Goal: Information Seeking & Learning: Check status

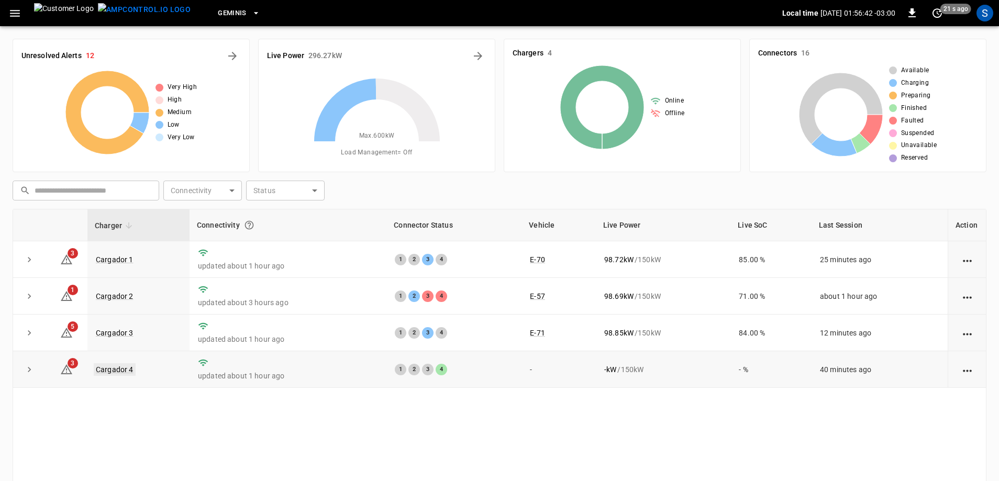
click at [127, 373] on link "Cargador 4" at bounding box center [115, 369] width 42 height 13
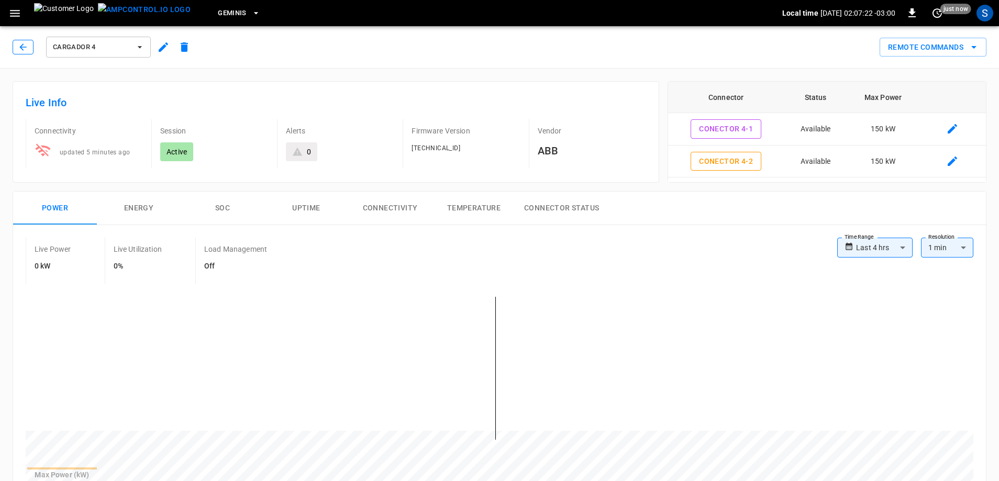
click at [20, 50] on icon "button" at bounding box center [23, 47] width 10 height 10
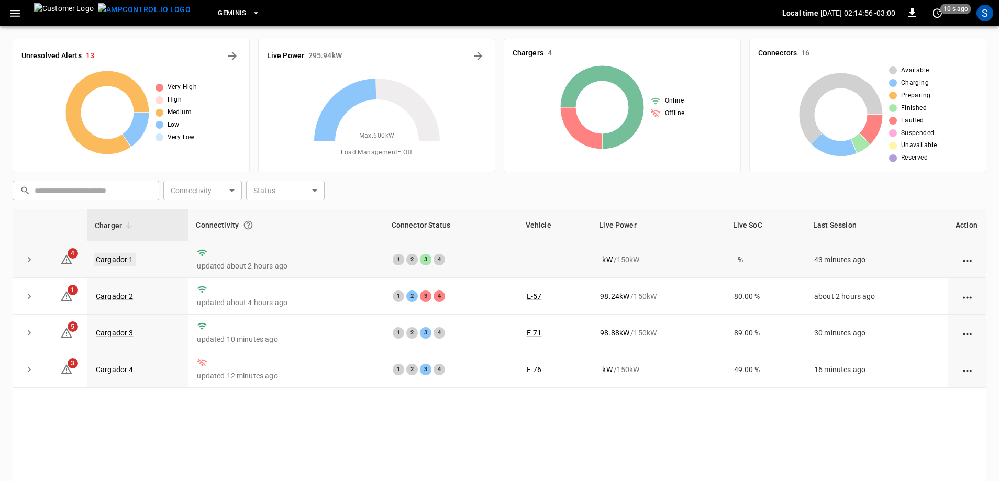
click at [123, 262] on link "Cargador 1" at bounding box center [115, 259] width 42 height 13
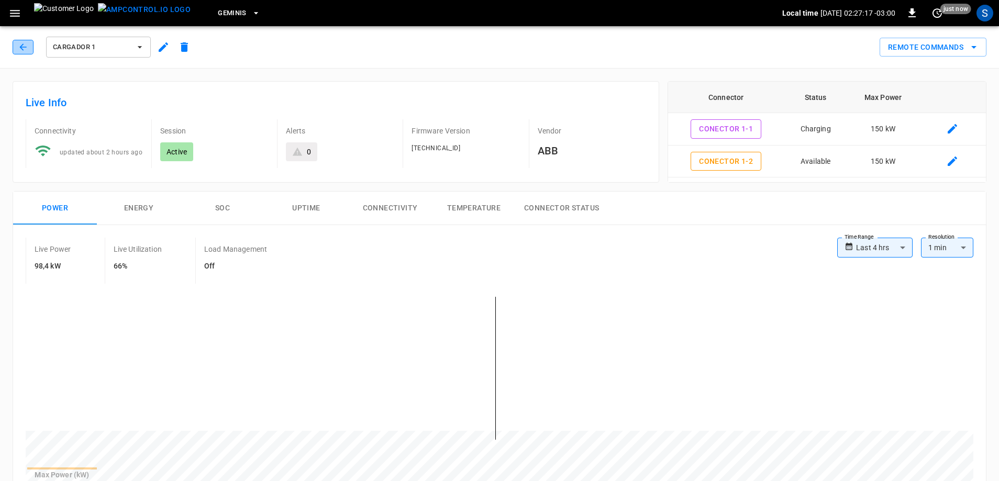
click at [28, 50] on button "button" at bounding box center [23, 47] width 21 height 15
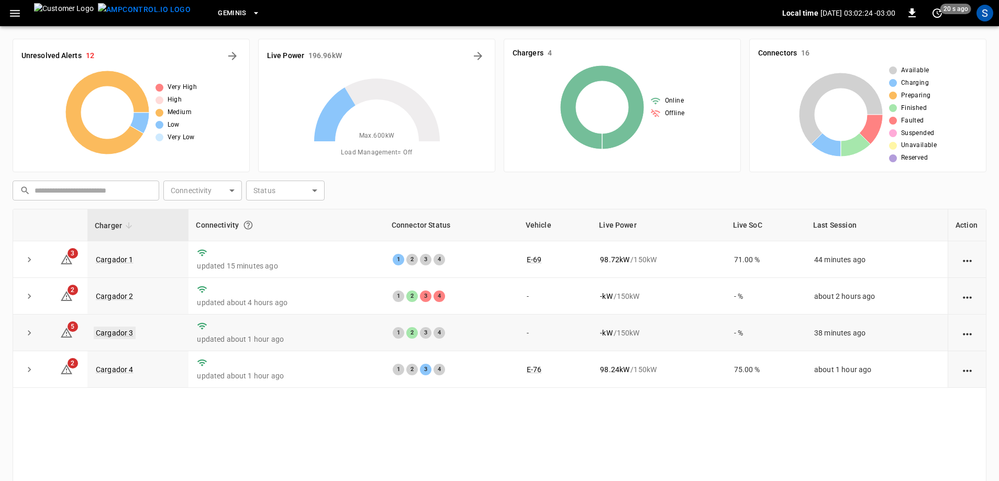
click at [113, 336] on link "Cargador 3" at bounding box center [115, 333] width 42 height 13
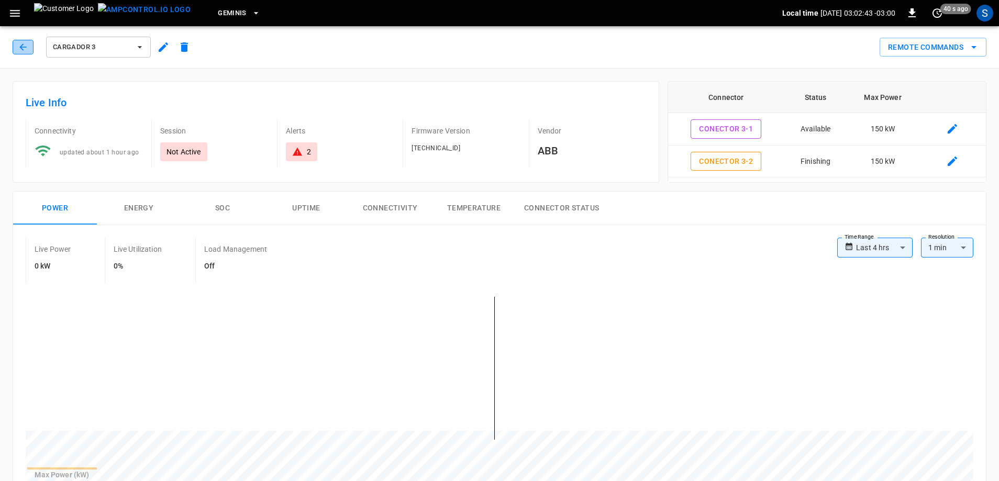
click at [22, 52] on button "button" at bounding box center [23, 47] width 21 height 15
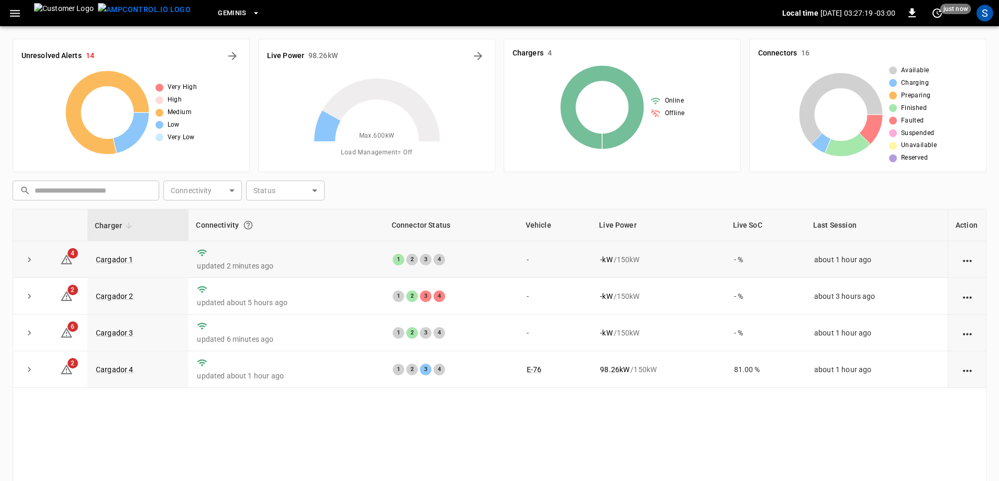
click at [111, 248] on td "Cargador 1" at bounding box center [137, 259] width 101 height 37
click at [114, 257] on link "Cargador 1" at bounding box center [115, 259] width 42 height 13
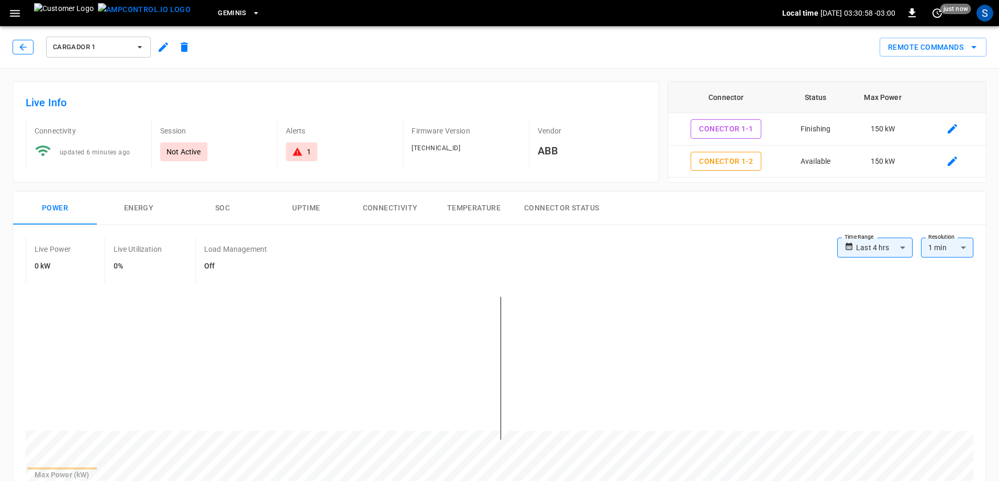
click at [29, 42] on button "button" at bounding box center [23, 47] width 21 height 15
